Goal: Task Accomplishment & Management: Manage account settings

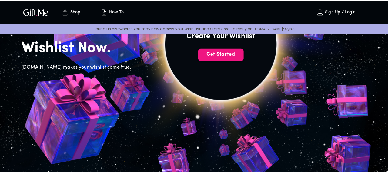
scroll to position [61, 0]
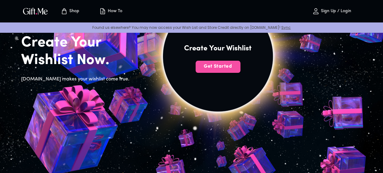
click at [240, 70] on span "Get Started" at bounding box center [218, 66] width 45 height 7
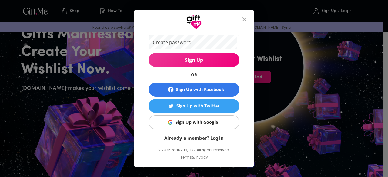
scroll to position [49, 0]
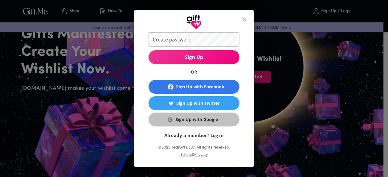
click at [197, 123] on button "Sign Up with Google" at bounding box center [193, 120] width 91 height 14
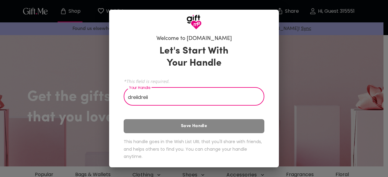
type input "dreiidreii"
click at [188, 124] on div "Let's Start With Your Handle *This field is required. Your Handle dreiidreii Yo…" at bounding box center [194, 103] width 140 height 123
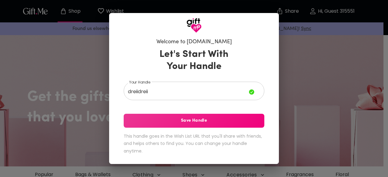
click at [188, 124] on button "Save Handle" at bounding box center [194, 121] width 140 height 14
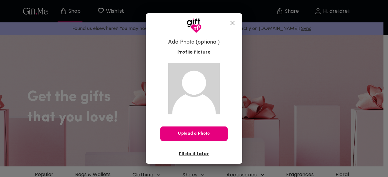
click at [234, 22] on icon "close" at bounding box center [232, 22] width 7 height 7
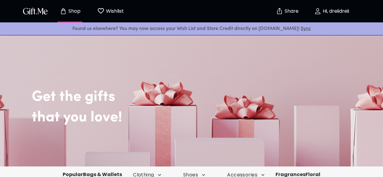
click at [111, 8] on p "Wishlist" at bounding box center [113, 11] width 19 height 8
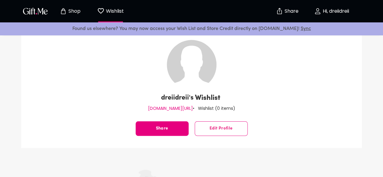
scroll to position [30, 0]
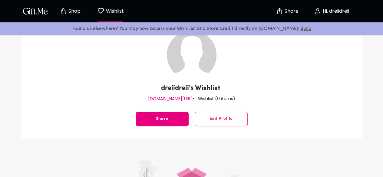
click at [70, 12] on p "Shop" at bounding box center [74, 11] width 14 height 5
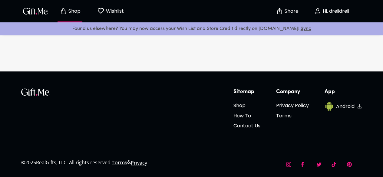
scroll to position [151, 0]
